Goal: Task Accomplishment & Management: Use online tool/utility

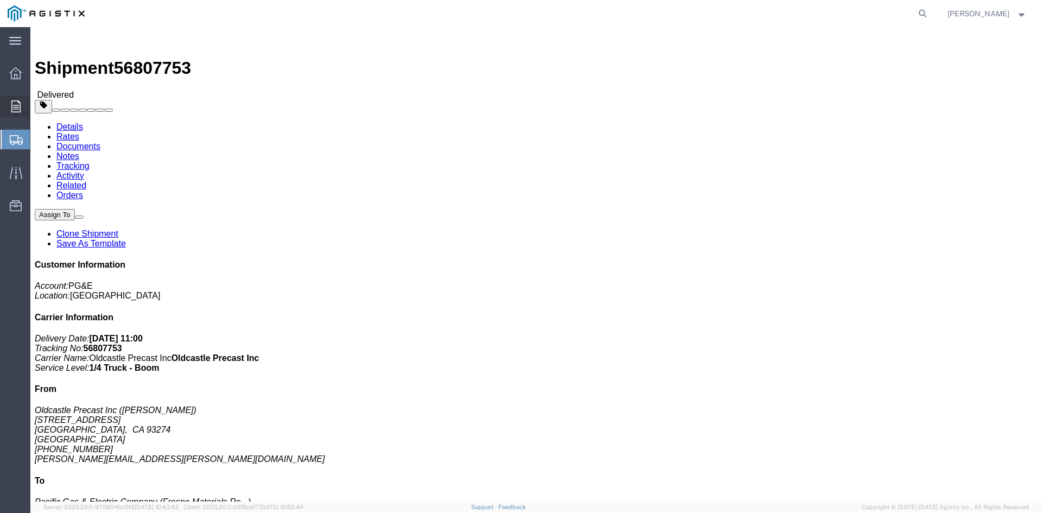
click at [13, 109] on icon at bounding box center [15, 106] width 9 height 12
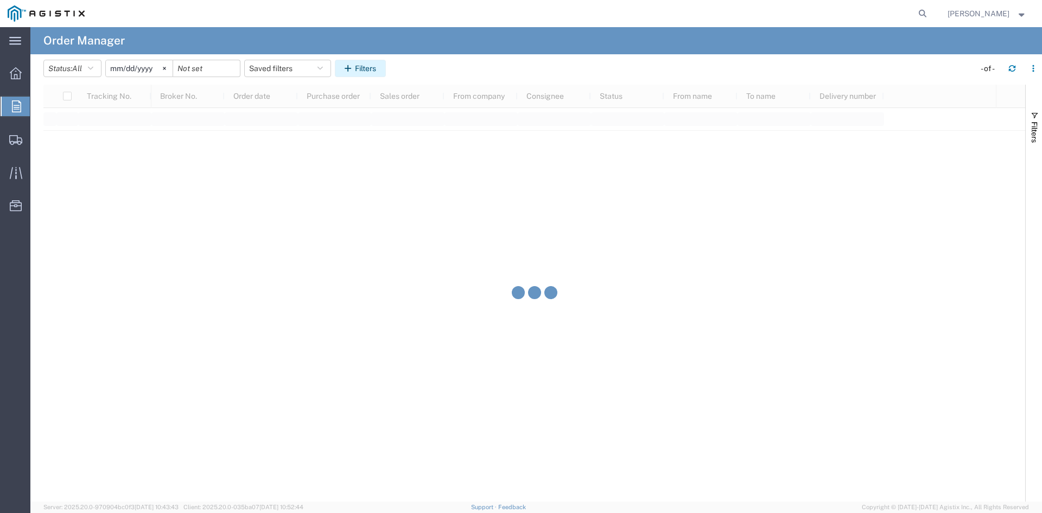
click at [355, 65] on icon "button" at bounding box center [350, 69] width 10 height 8
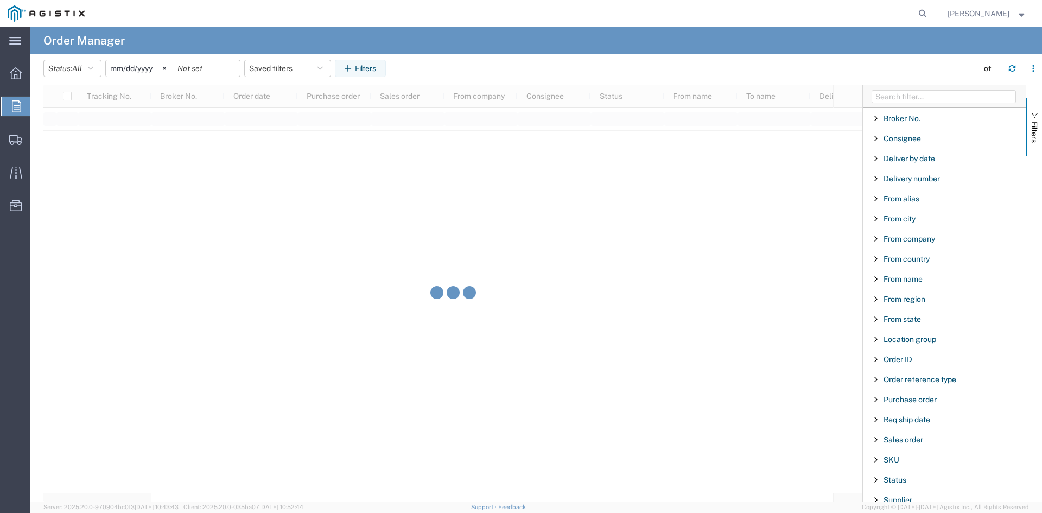
click at [904, 398] on span "Purchase order" at bounding box center [910, 399] width 53 height 9
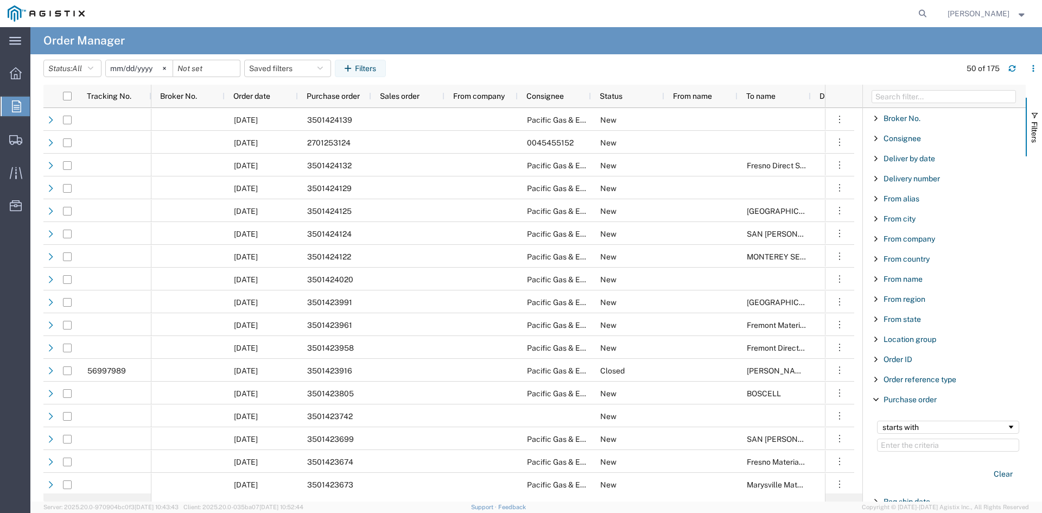
click at [916, 443] on input "Filter Value" at bounding box center [948, 445] width 142 height 13
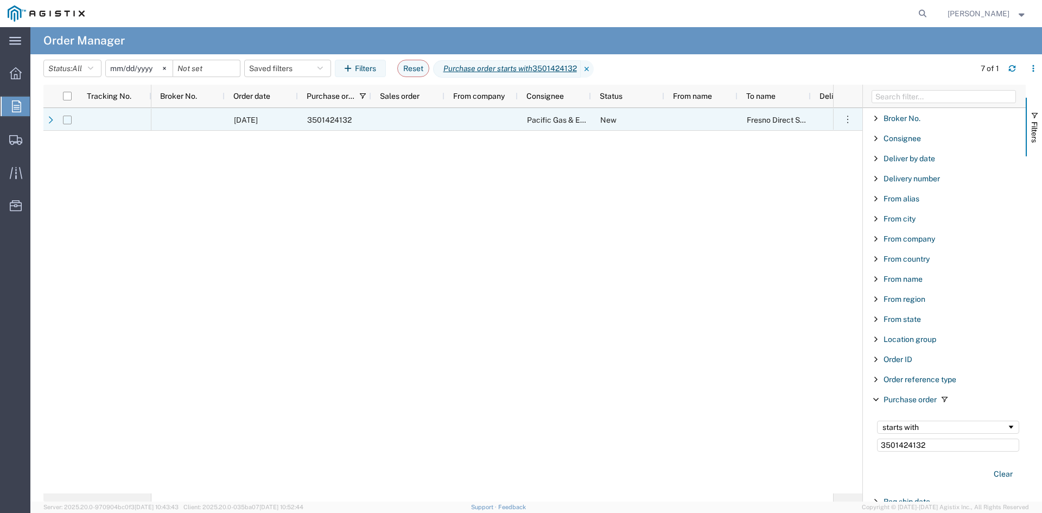
type input "3501424132"
click at [68, 116] on input "Press Space to toggle row selection (unchecked)" at bounding box center [67, 120] width 9 height 9
checkbox input "true"
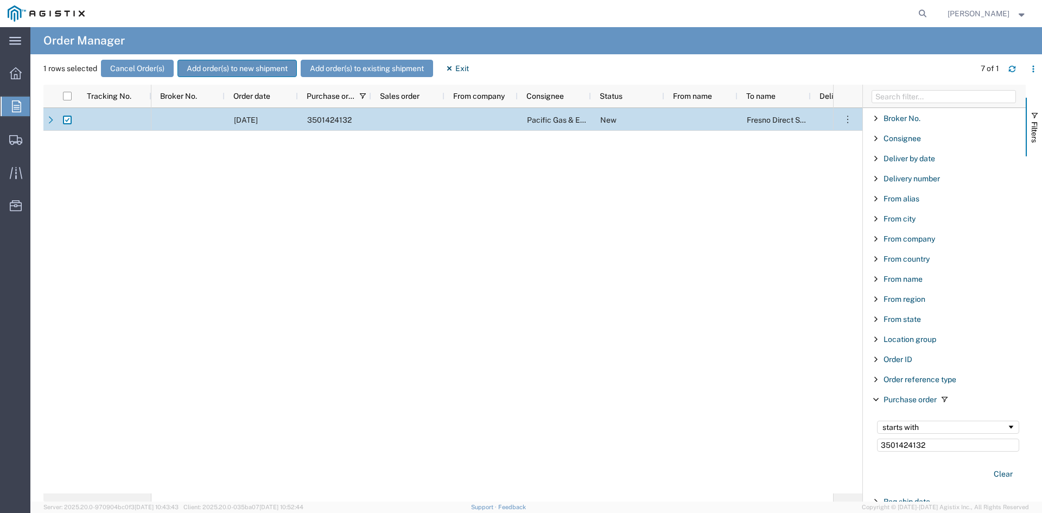
click at [234, 68] on button "Add order(s) to new shipment" at bounding box center [237, 68] width 119 height 17
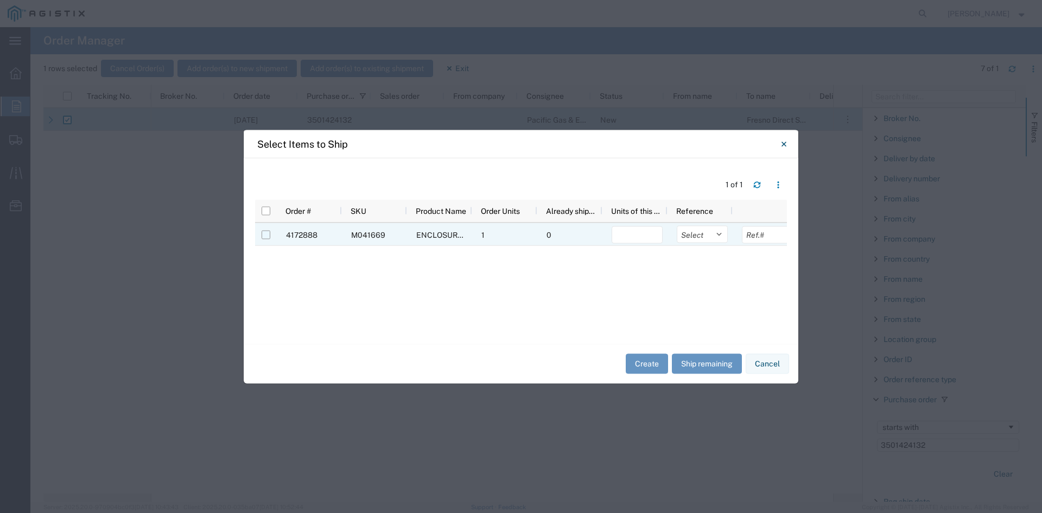
click at [268, 237] on input "Press Space to toggle row selection (unchecked)" at bounding box center [266, 234] width 9 height 9
checkbox input "true"
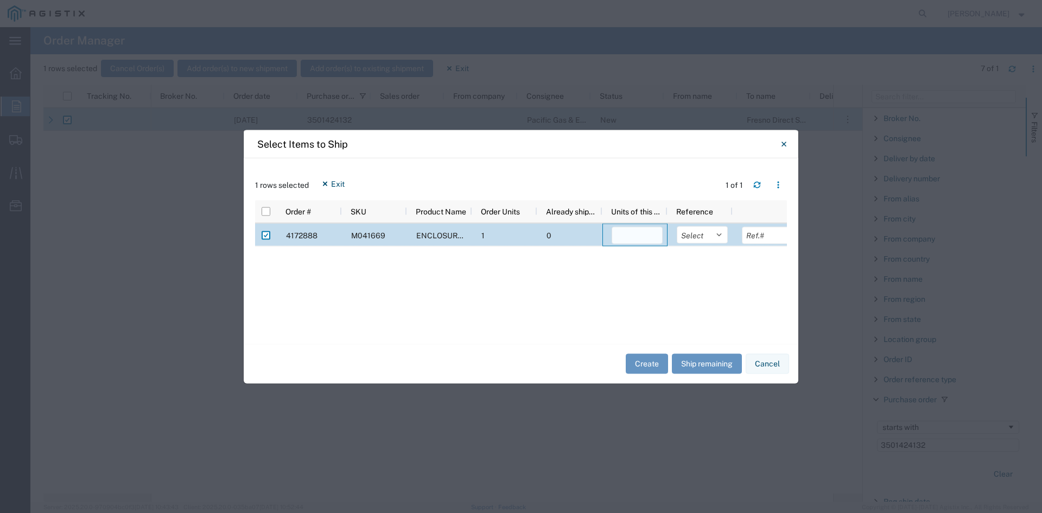
click at [649, 242] on input "number" at bounding box center [637, 234] width 51 height 17
type input "1"
click at [649, 365] on button "Create" at bounding box center [647, 364] width 42 height 20
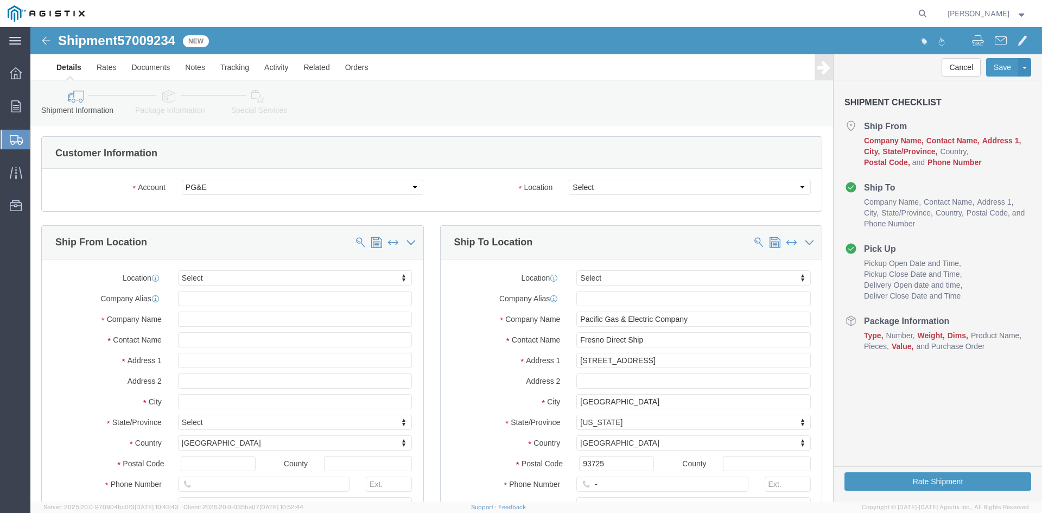
select select
click select "Select All Others [GEOGRAPHIC_DATA] [GEOGRAPHIC_DATA] [GEOGRAPHIC_DATA] [GEOGRA…"
select select "23082"
click select "Select All Others [GEOGRAPHIC_DATA] [GEOGRAPHIC_DATA] [GEOGRAPHIC_DATA] [GEOGRA…"
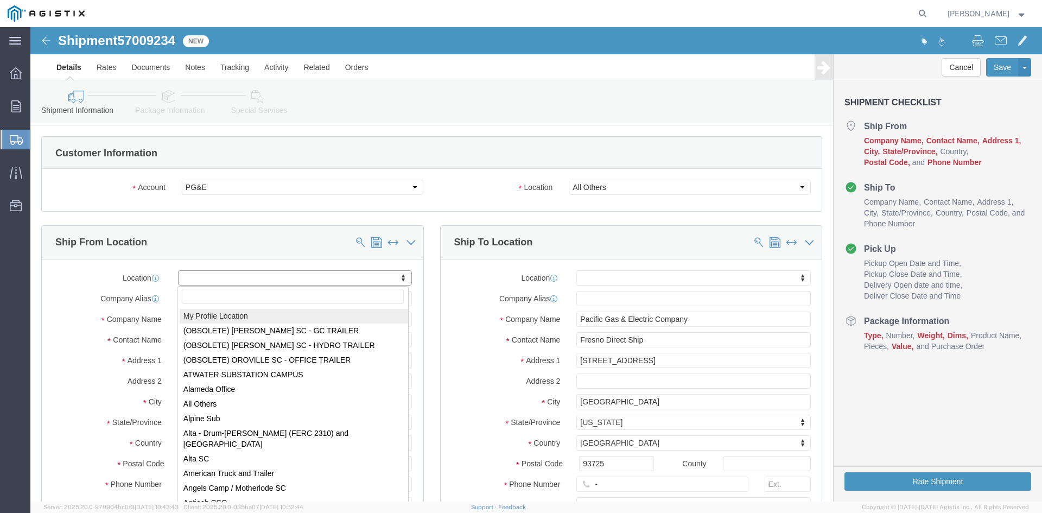
select select "MYPROFILE"
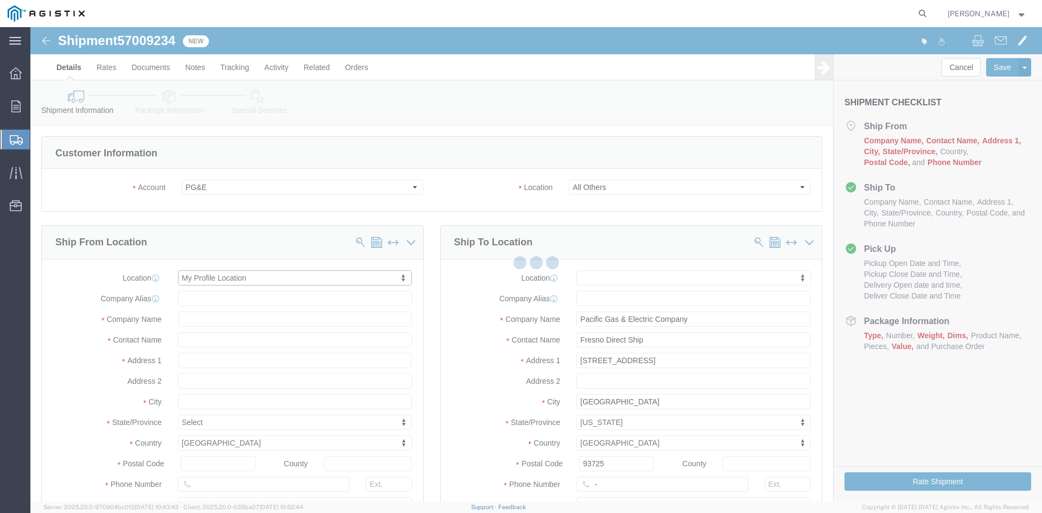
select select "CA"
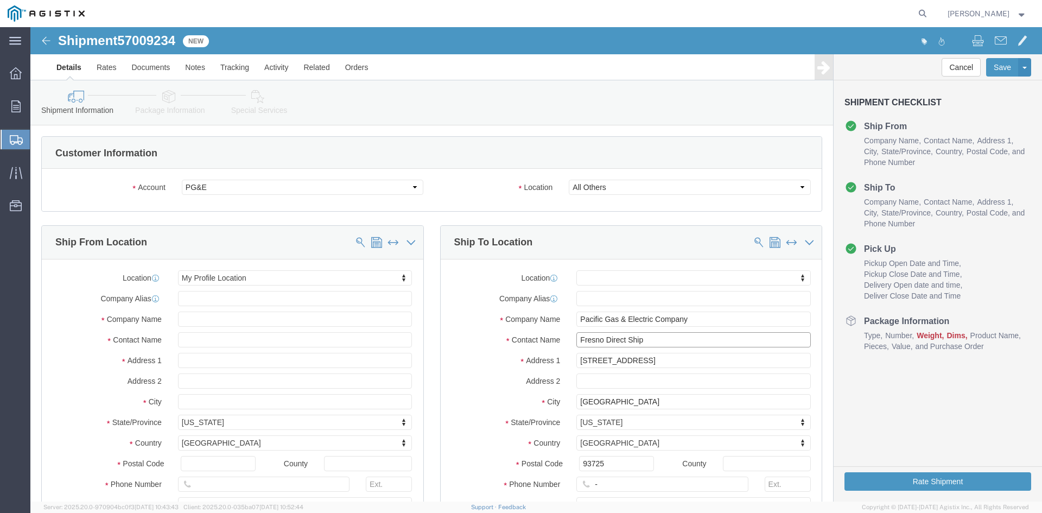
drag, startPoint x: 632, startPoint y: 312, endPoint x: 432, endPoint y: 316, distance: 200.9
click div "Contact Name Fresno Direct Ship"
type input "p"
type input "PGE BAKERSFIELD"
drag, startPoint x: 652, startPoint y: 331, endPoint x: 511, endPoint y: 346, distance: 142.4
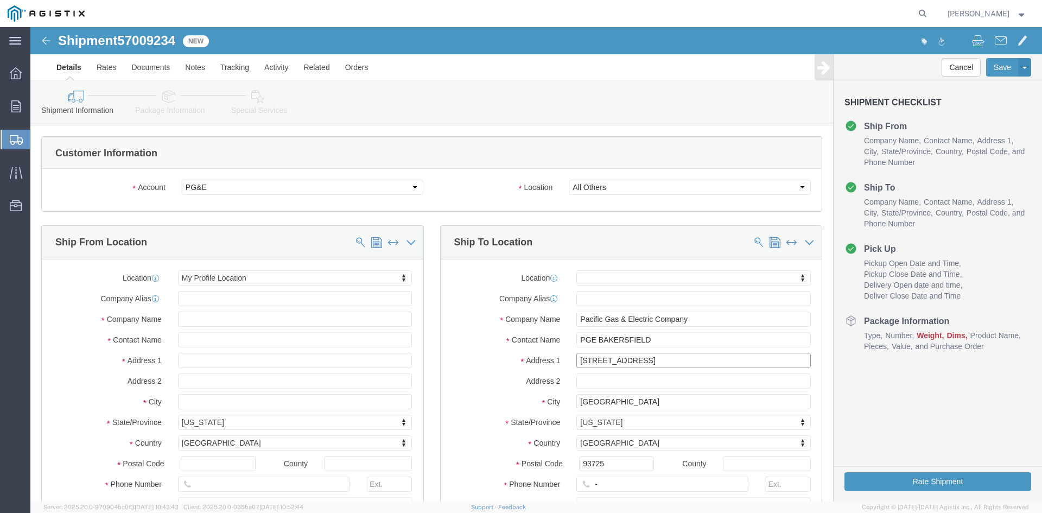
click div "Location My Profile Location (OBSOLETE) [PERSON_NAME] SC - GC TRAILER (OBSOLETE…"
type input "[GEOGRAPHIC_DATA]"
drag, startPoint x: 587, startPoint y: 373, endPoint x: 488, endPoint y: 374, distance: 99.3
click div "City [GEOGRAPHIC_DATA]"
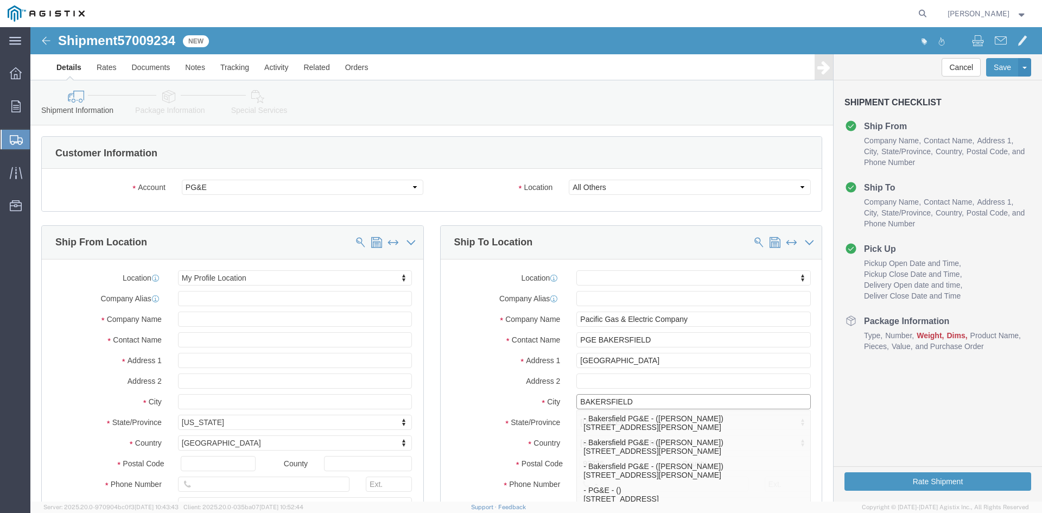
type input "BAKERSFIELD"
click label "Address 2"
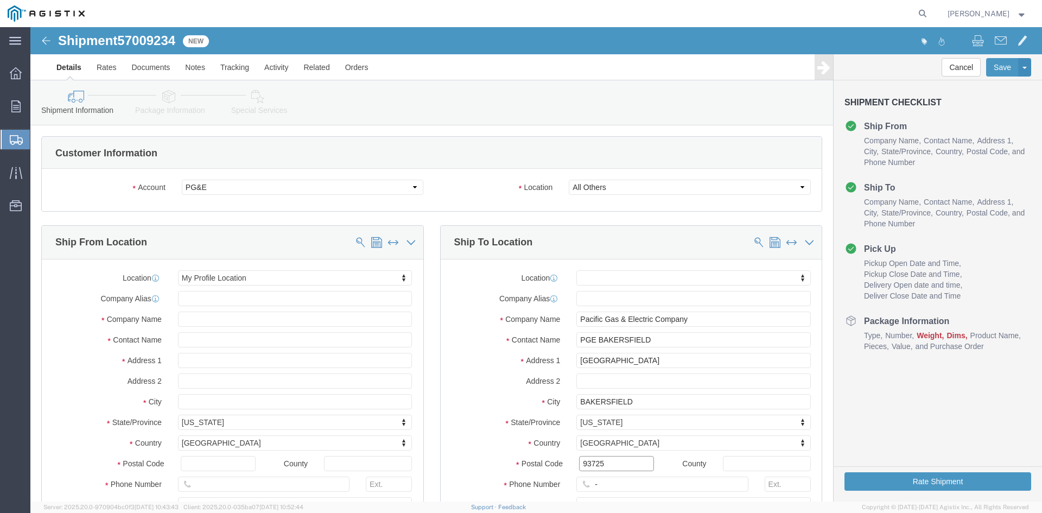
drag, startPoint x: 587, startPoint y: 435, endPoint x: 490, endPoint y: 429, distance: 97.4
click div "Postal Code 93725"
type input "93309"
click input "-"
click input "text"
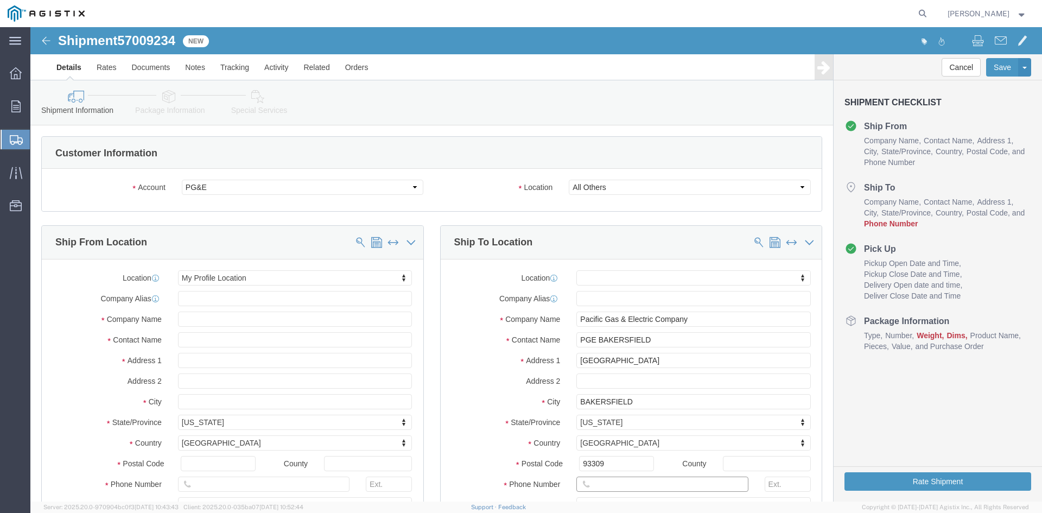
type input "[PHONE_NUMBER]"
drag, startPoint x: 424, startPoint y: 393, endPoint x: 442, endPoint y: 389, distance: 18.8
click label "State/Province"
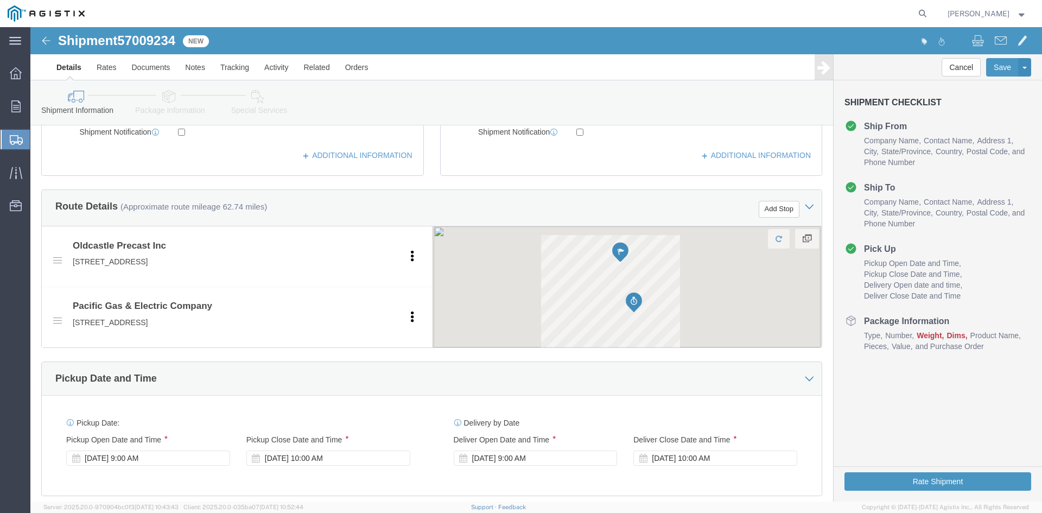
scroll to position [489, 0]
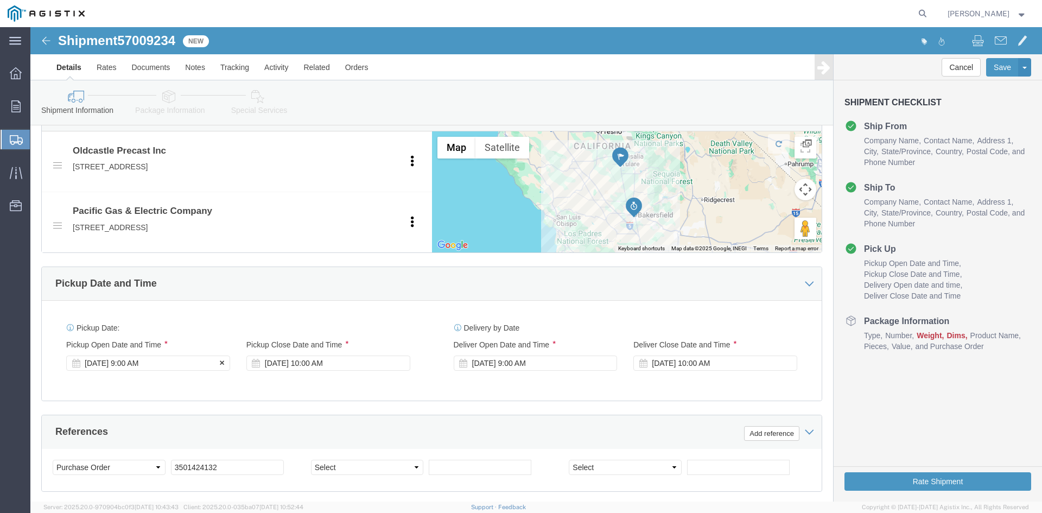
click div "[DATE] 9:00 AM"
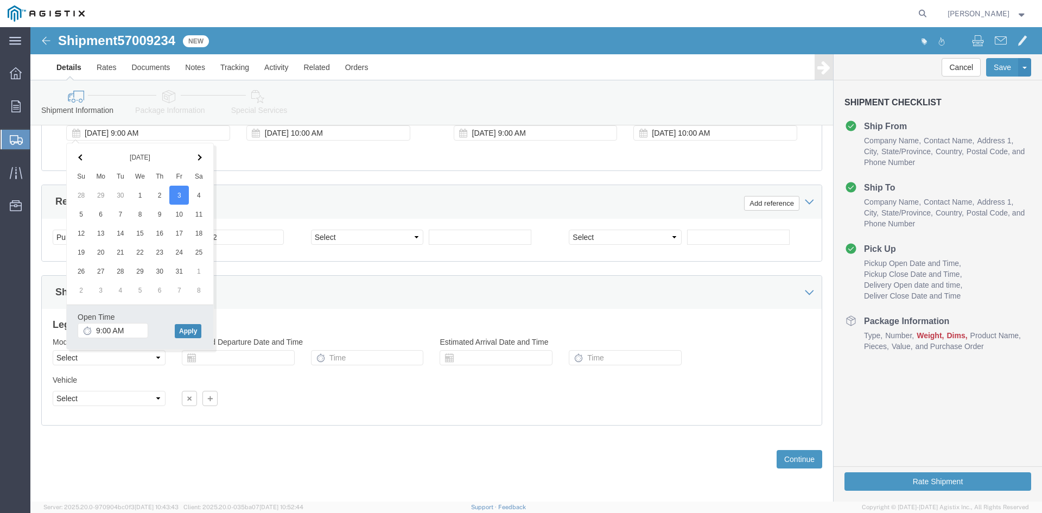
click button "Apply"
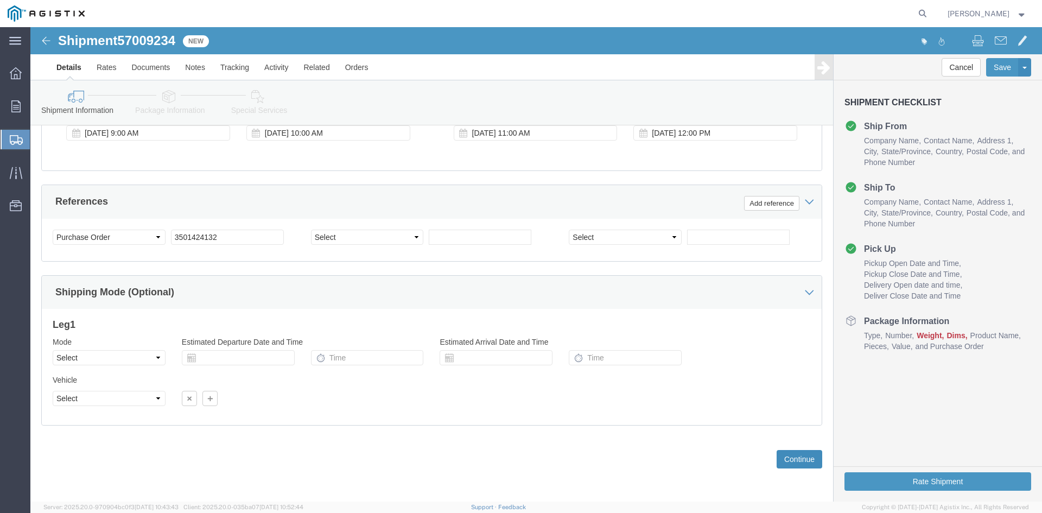
click button "Continue"
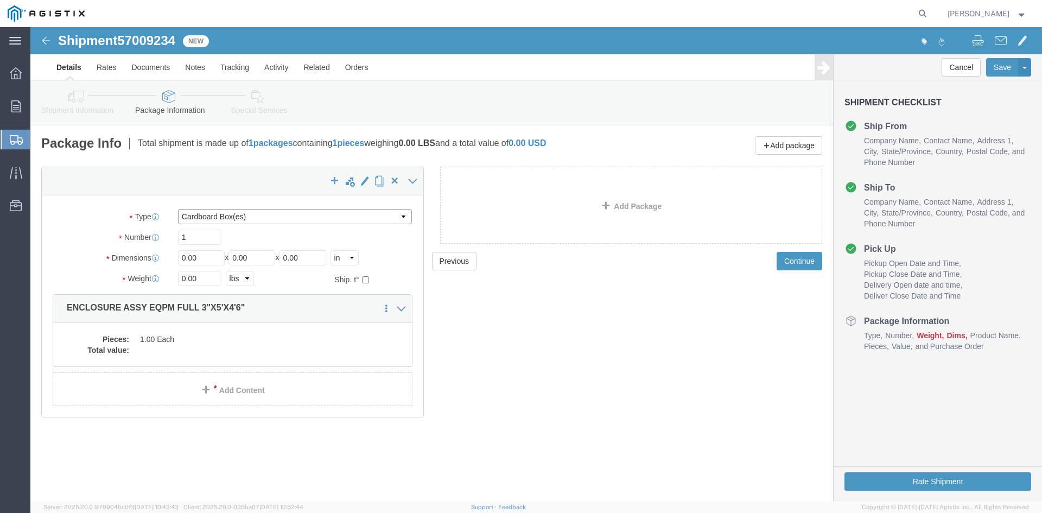
click select "Select Bulk Bundle(s) Cardboard Box(es) Carton(s) Crate(s) Drum(s) (Fiberboard)…"
select select "NKCR"
click select "Select Bulk Bundle(s) Cardboard Box(es) Carton(s) Crate(s) Drum(s) (Fiberboard)…"
click input "1"
drag, startPoint x: 175, startPoint y: 233, endPoint x: 135, endPoint y: 231, distance: 40.7
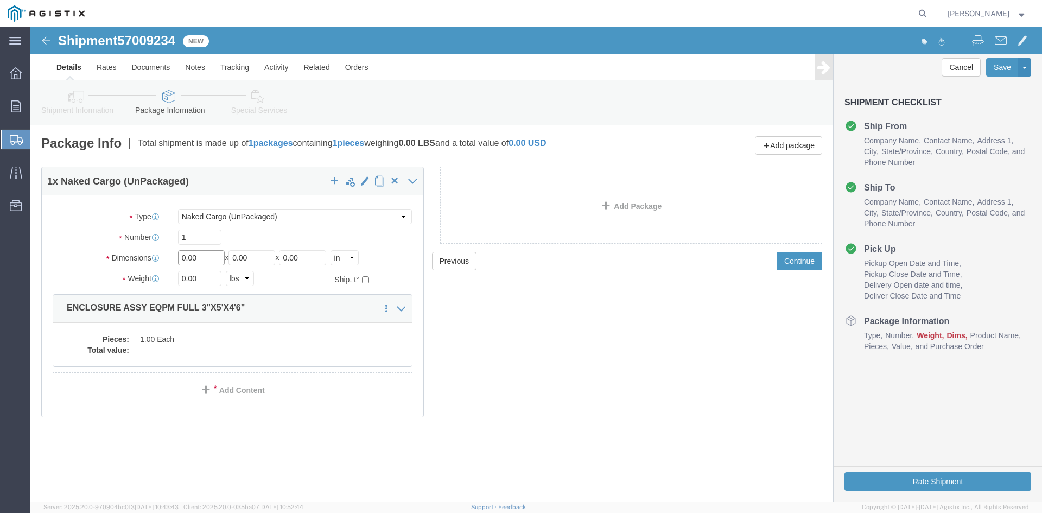
click div "Dimensions Length 0.00 x Width 0.00 x Height 0.00 Select cm ft in"
type input "36"
drag, startPoint x: 229, startPoint y: 232, endPoint x: 201, endPoint y: 242, distance: 29.7
click div "Package Type Select Bulk Bundle(s) Cardboard Box(es) Carton(s) Crate(s) Drum(s)…"
type input "60"
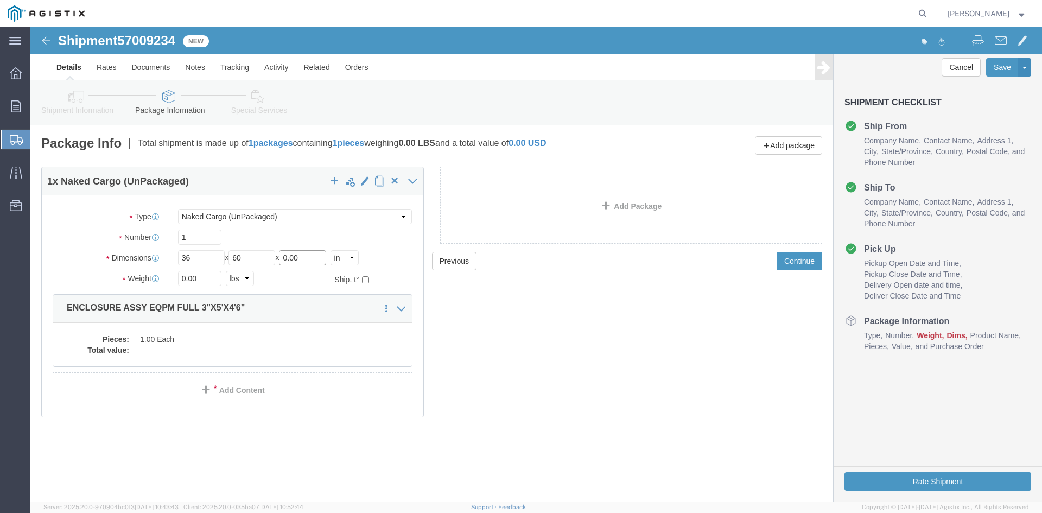
drag, startPoint x: 279, startPoint y: 232, endPoint x: 160, endPoint y: 241, distance: 119.2
click div "Package Type Select Bulk Bundle(s) Cardboard Box(es) Carton(s) Crate(s) Drum(s)…"
type input "42"
drag, startPoint x: 171, startPoint y: 257, endPoint x: 106, endPoint y: 252, distance: 64.8
click div "Weight Total weight of packages in pounds or kilograms 0.00 Select kgs lbs Ship…"
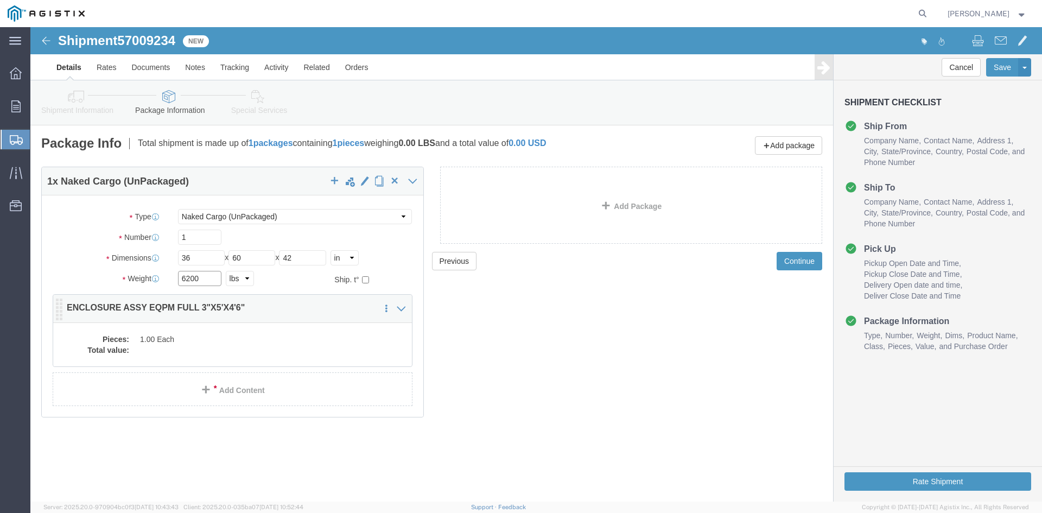
type input "6200"
click dd "1.00 Each"
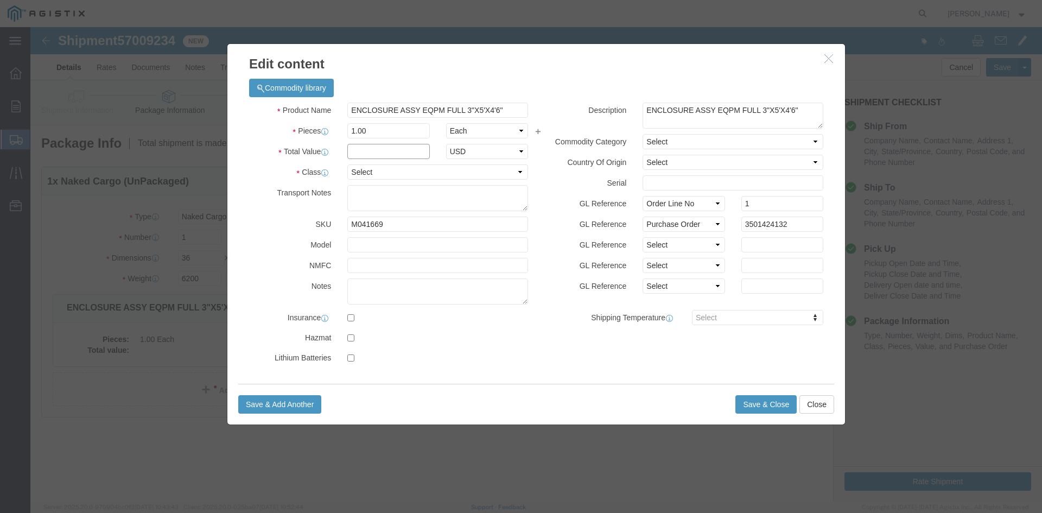
click input "text"
type input "1"
click select "Select 50 55 60 65 70 85 92.5 100 125 175 250 300 400"
select select "55"
click select "Select 50 55 60 65 70 85 92.5 100 125 175 250 300 400"
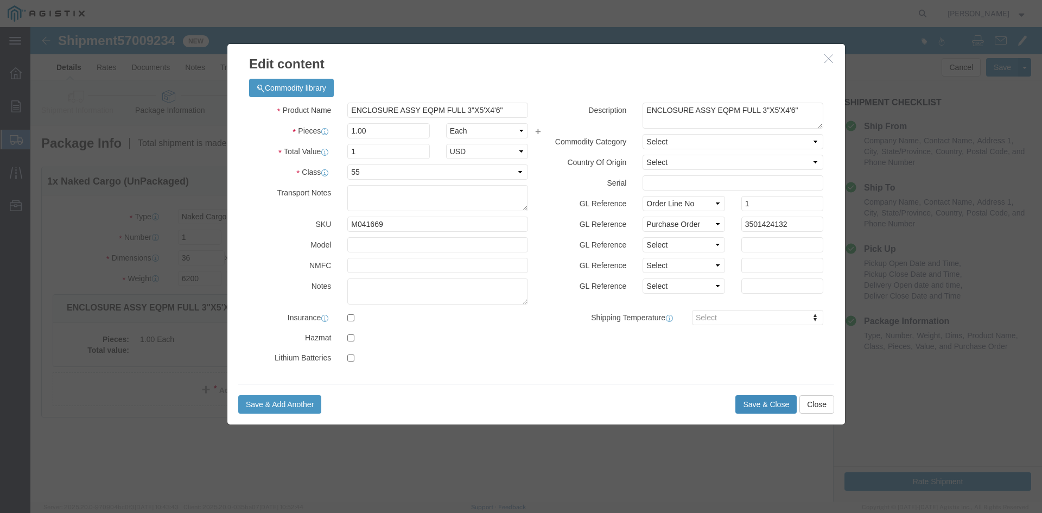
click button "Save & Close"
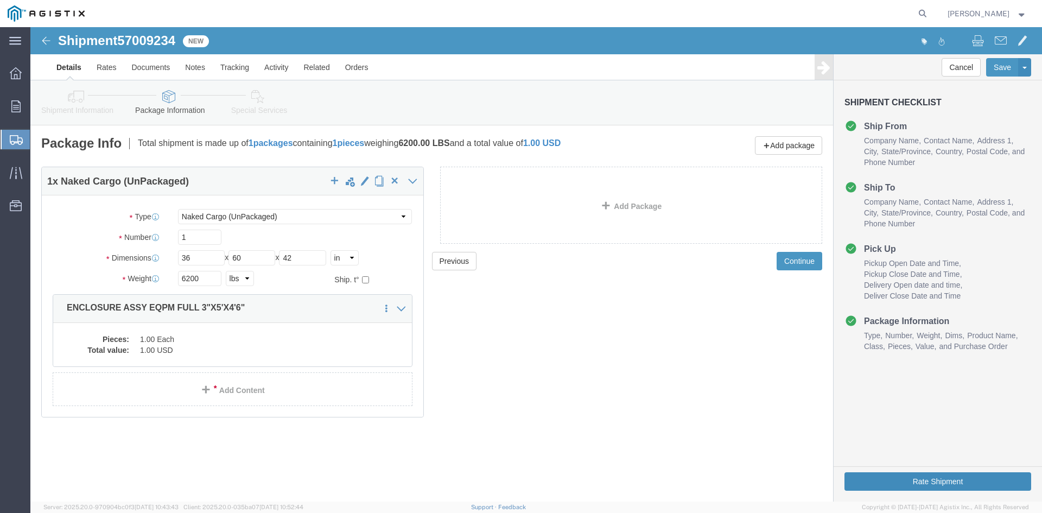
click button "Rate Shipment"
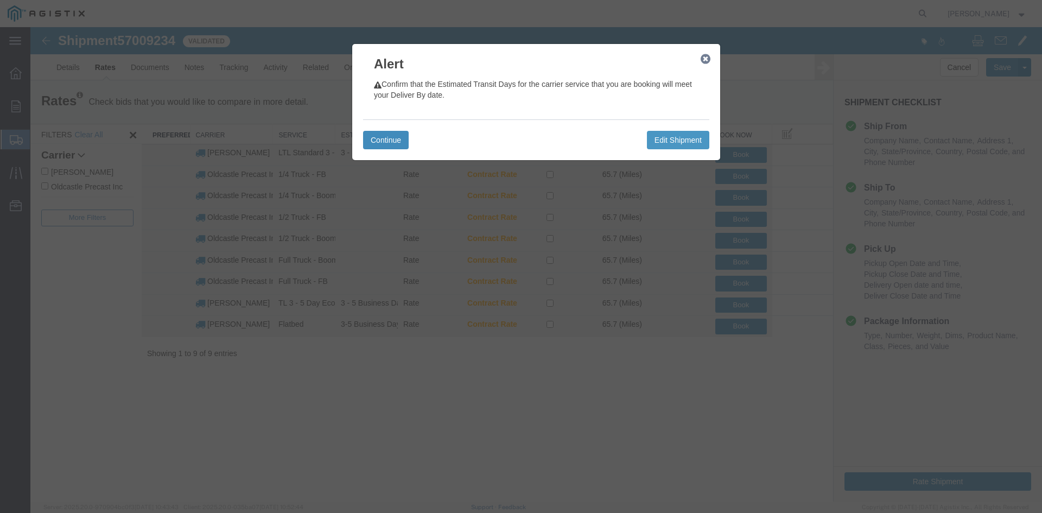
click at [395, 142] on button "Continue" at bounding box center [386, 140] width 46 height 18
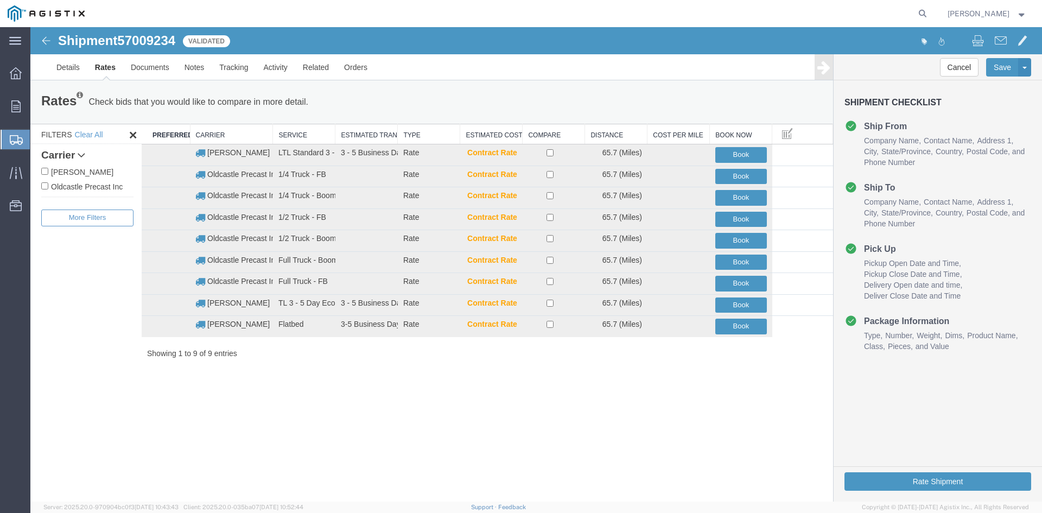
click at [106, 189] on label "Oldcastle Precast Inc" at bounding box center [87, 186] width 92 height 12
click at [48, 189] on input "Oldcastle Precast Inc" at bounding box center [44, 185] width 7 height 7
checkbox input "true"
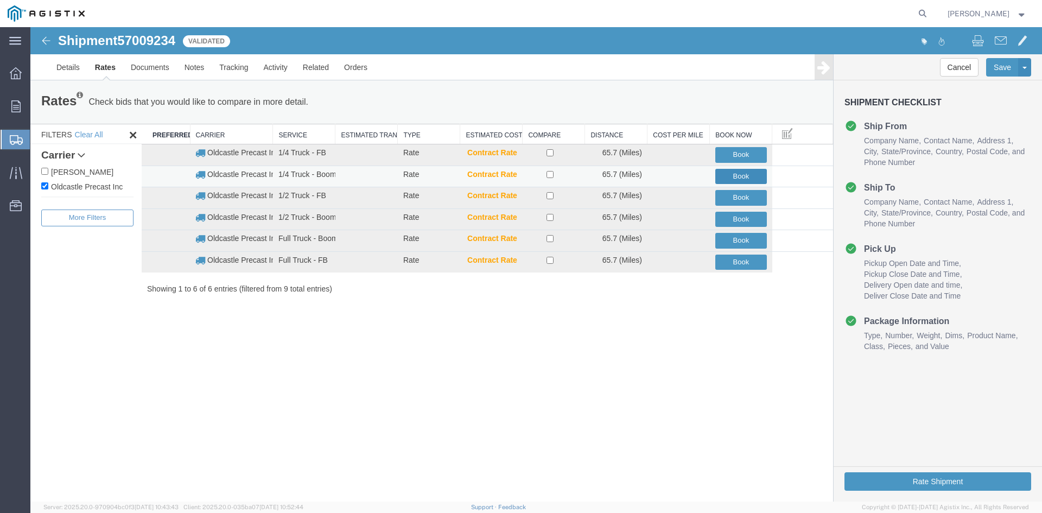
click at [730, 174] on button "Book" at bounding box center [741, 177] width 52 height 16
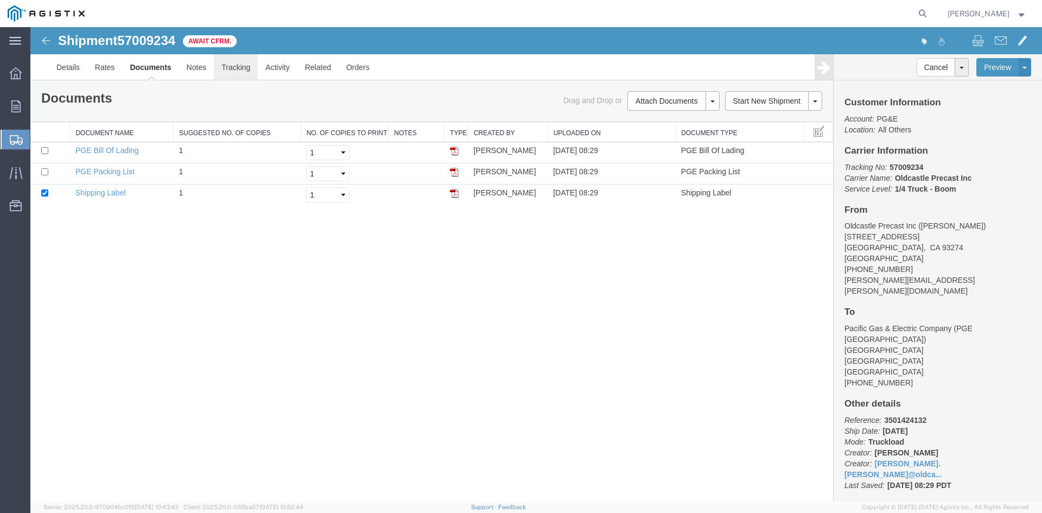
click at [242, 64] on link "Tracking" at bounding box center [236, 67] width 44 height 26
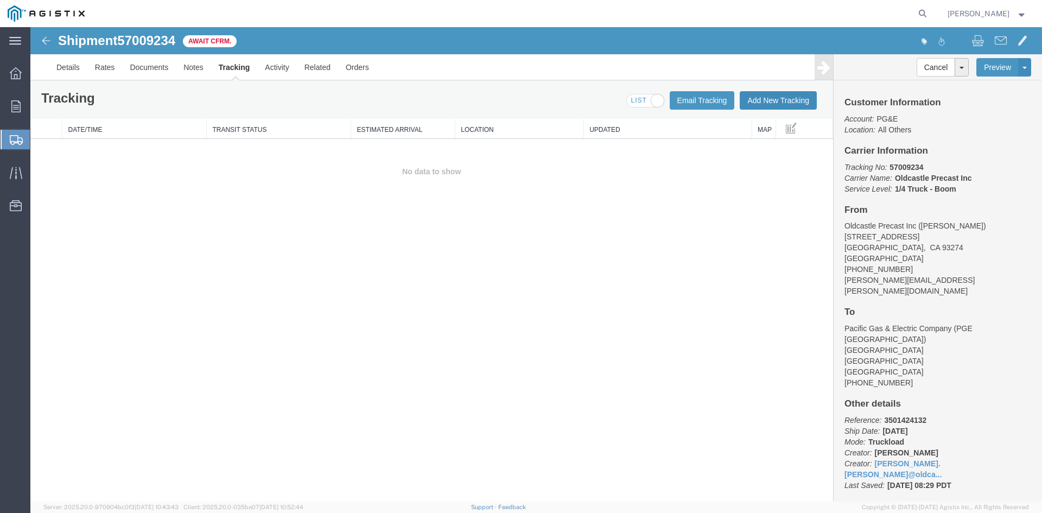
click at [785, 99] on button "Add New Tracking" at bounding box center [778, 100] width 77 height 18
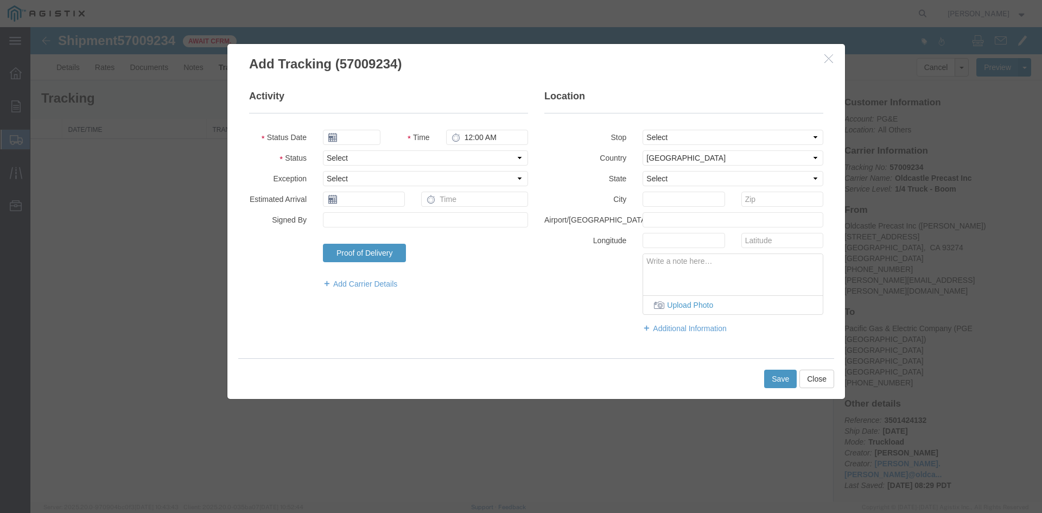
type input "[DATE]"
type input "9:00 AM"
click at [357, 128] on fieldset "Activity Status Date [DATE] Time 9:00 AM Status Select Arrival Notice Available…" at bounding box center [388, 195] width 279 height 211
click at [357, 134] on input "[DATE]" at bounding box center [352, 137] width 58 height 15
click at [413, 186] on td "3" at bounding box center [412, 189] width 16 height 16
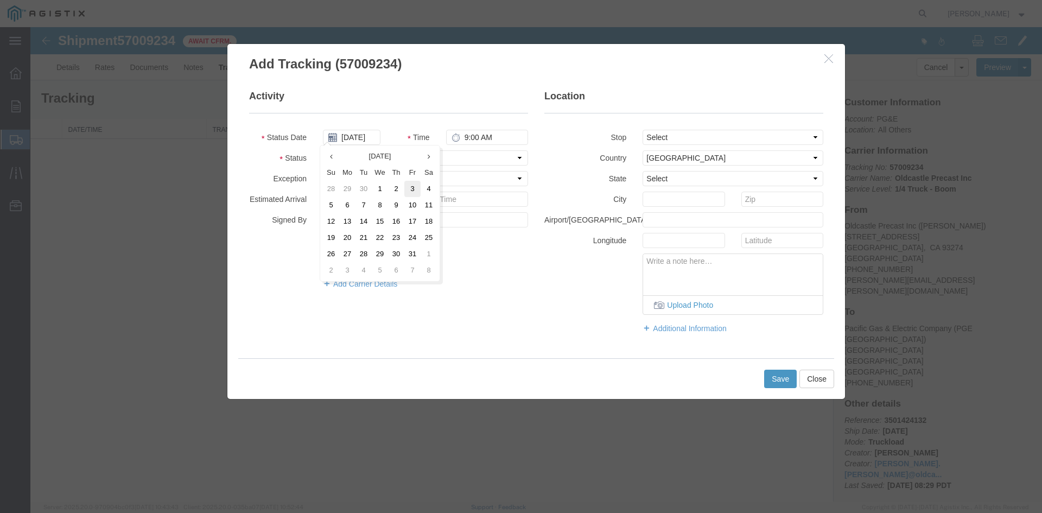
type input "[DATE]"
click at [354, 159] on select "Select Arrival Notice Available Arrival Notice Imported Arrive at Delivery Loca…" at bounding box center [425, 157] width 205 height 15
select select "DELIVRED"
click at [323, 150] on select "Select Arrival Notice Available Arrival Notice Imported Arrive at Delivery Loca…" at bounding box center [425, 157] width 205 height 15
click at [777, 377] on button "Save" at bounding box center [780, 379] width 33 height 18
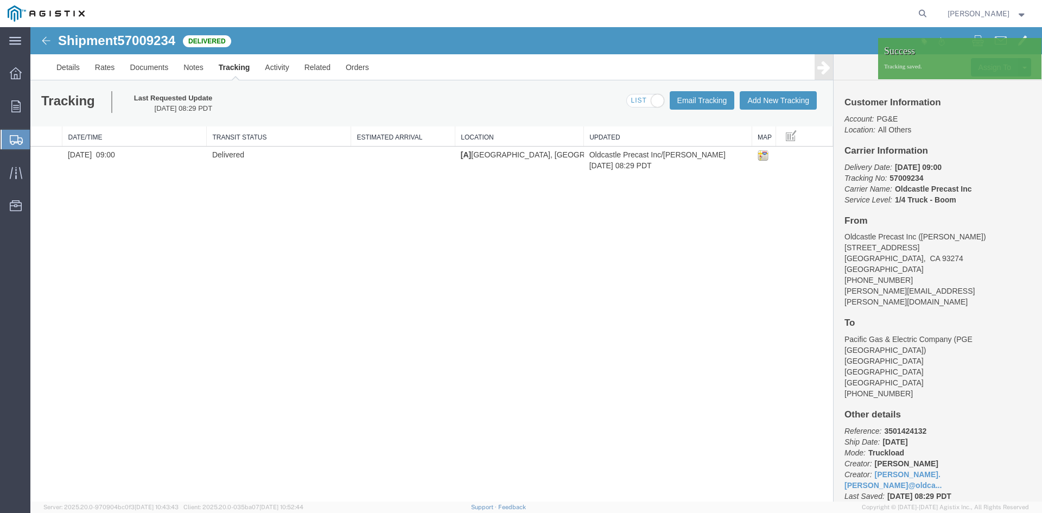
click at [1027, 14] on div "[PERSON_NAME]" at bounding box center [988, 13] width 96 height 27
click at [1023, 14] on strong "button" at bounding box center [1022, 13] width 10 height 4
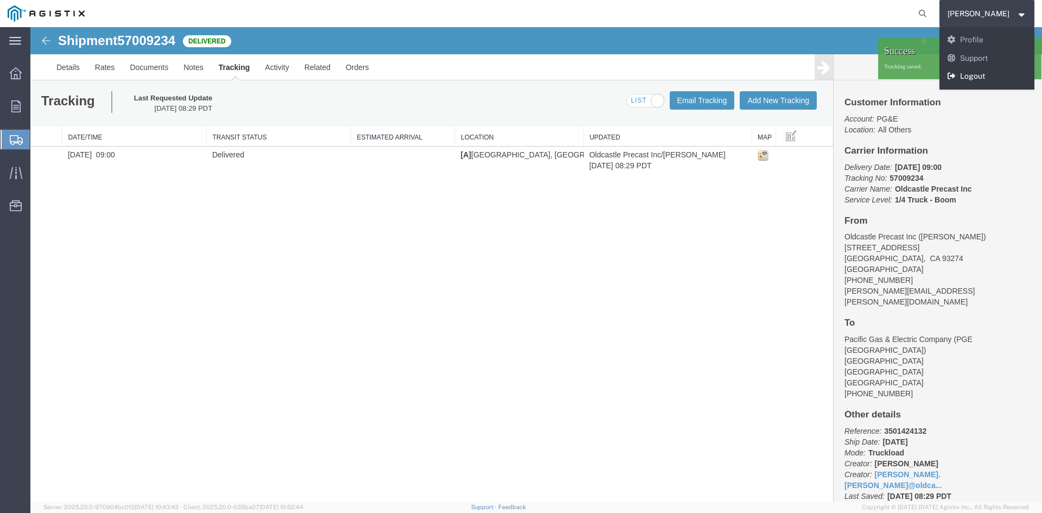
click at [977, 71] on link "Logout" at bounding box center [988, 76] width 96 height 18
